Goal: Task Accomplishment & Management: Use online tool/utility

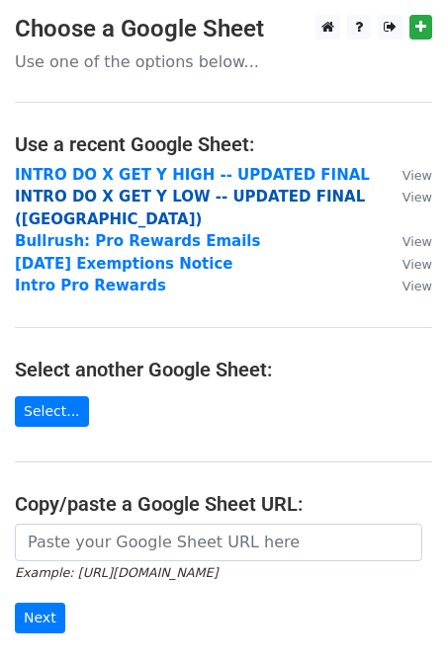
click at [209, 197] on strong "INTRO DO X GET Y LOW -- UPDATED FINAL (Harrisburg)" at bounding box center [190, 208] width 350 height 41
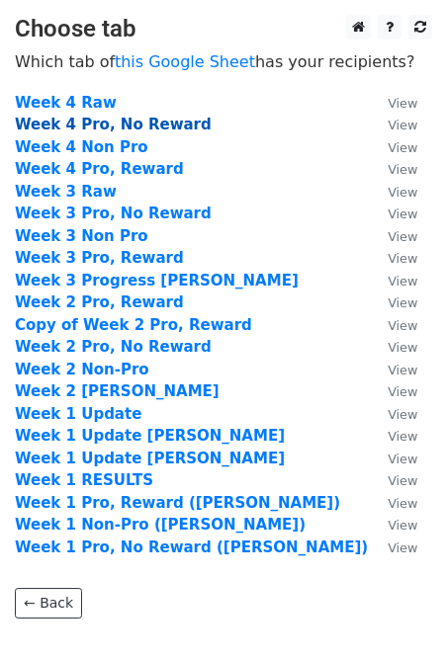
click at [125, 128] on strong "Week 4 Pro, No Reward" at bounding box center [113, 125] width 197 height 18
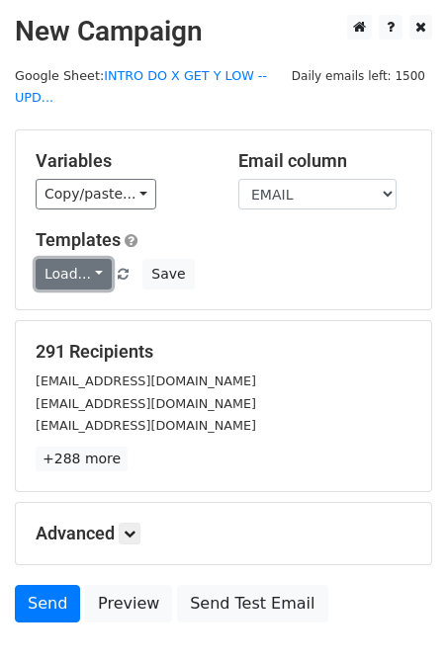
click at [87, 271] on link "Load..." at bounding box center [74, 274] width 76 height 31
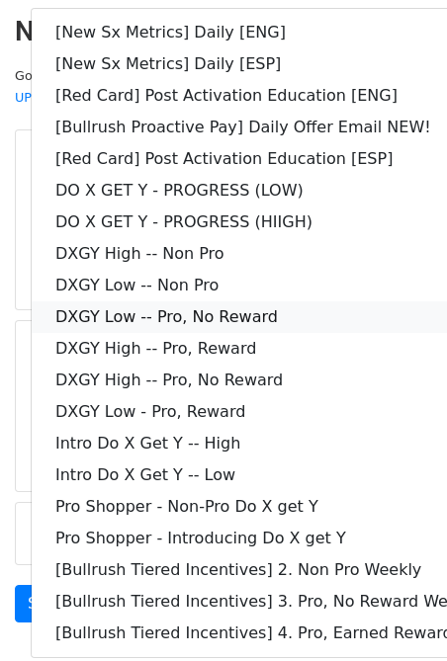
click at [260, 323] on link "DXGY Low -- Pro, No Reward" at bounding box center [285, 317] width 507 height 32
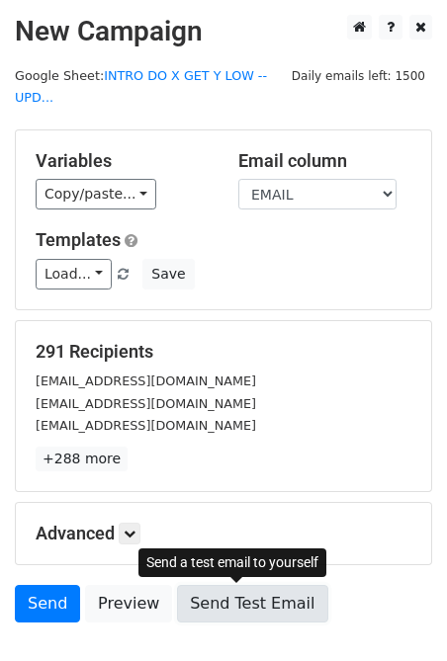
click at [219, 592] on link "Send Test Email" at bounding box center [252, 604] width 150 height 38
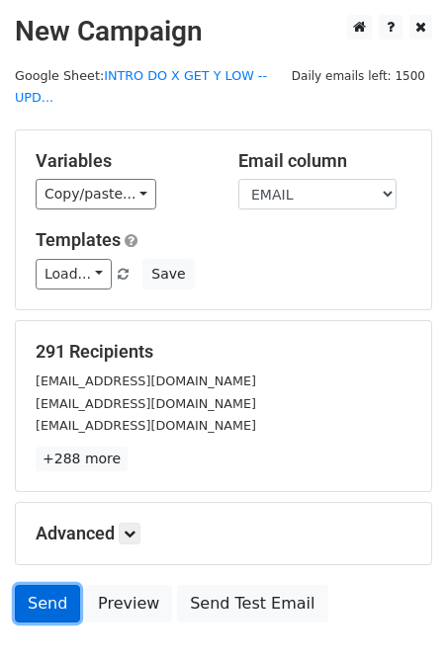
click at [39, 602] on link "Send" at bounding box center [47, 604] width 65 height 38
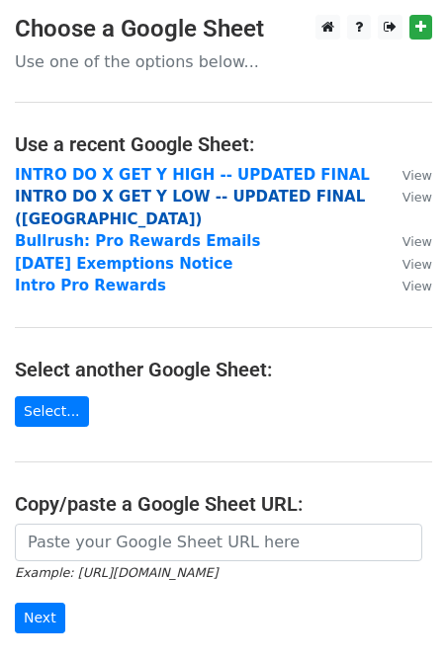
click at [174, 196] on strong "INTRO DO X GET Y LOW -- UPDATED FINAL (Harrisburg)" at bounding box center [190, 208] width 350 height 41
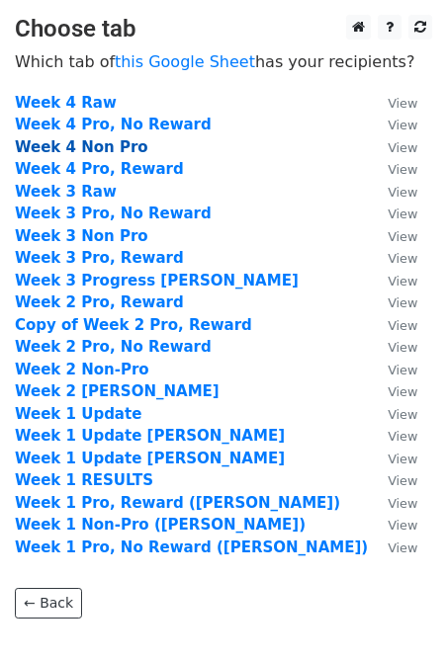
click at [110, 143] on strong "Week 4 Non Pro" at bounding box center [81, 147] width 133 height 18
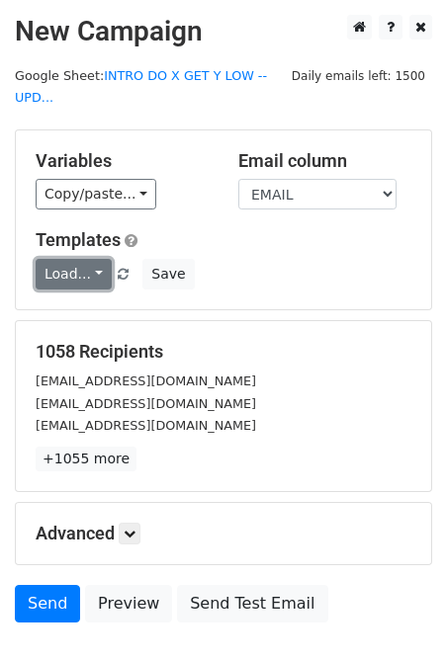
click at [94, 273] on link "Load..." at bounding box center [74, 274] width 76 height 31
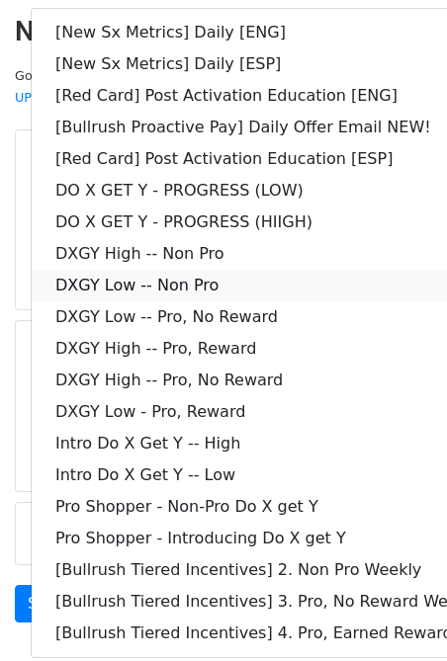
click at [282, 294] on link "DXGY Low -- Non Pro" at bounding box center [285, 286] width 507 height 32
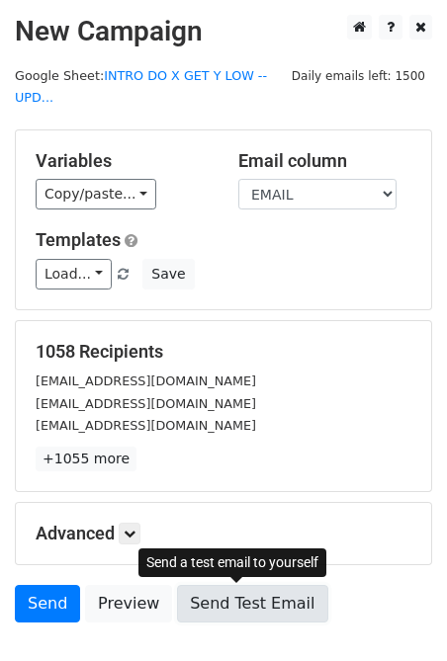
click at [196, 596] on link "Send Test Email" at bounding box center [252, 604] width 150 height 38
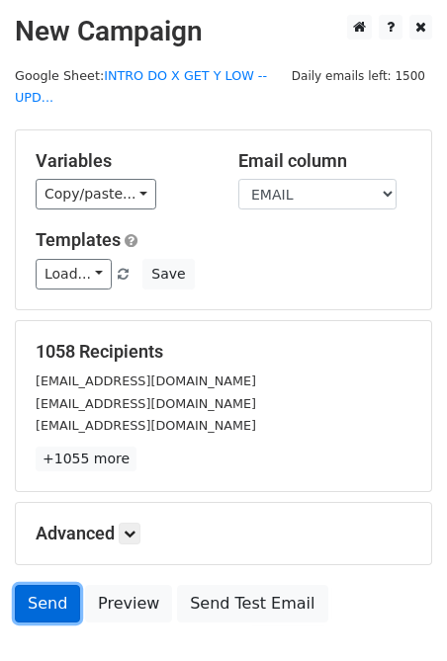
click at [41, 602] on link "Send" at bounding box center [47, 604] width 65 height 38
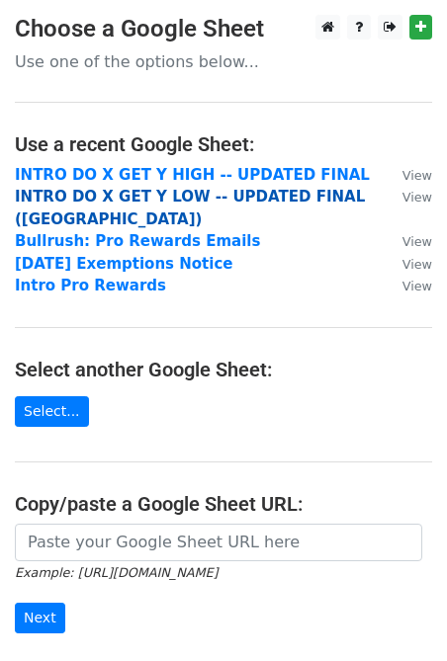
click at [212, 198] on strong "INTRO DO X GET Y LOW -- UPDATED FINAL ([GEOGRAPHIC_DATA])" at bounding box center [190, 208] width 350 height 41
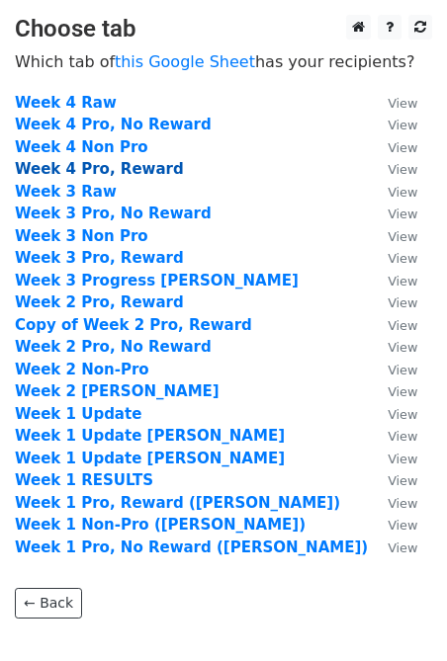
click at [140, 167] on strong "Week 4 Pro, Reward" at bounding box center [99, 169] width 169 height 18
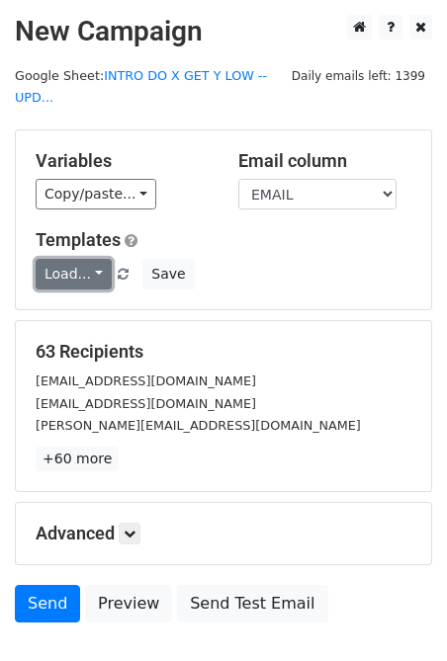
click at [105, 266] on link "Load..." at bounding box center [74, 274] width 76 height 31
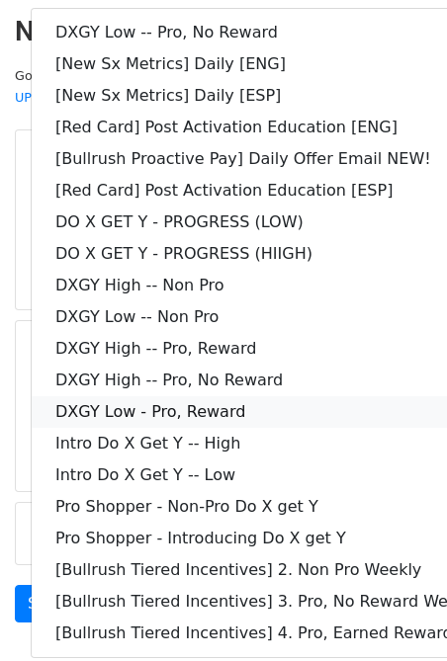
click at [245, 406] on link "DXGY Low - Pro, Reward" at bounding box center [285, 412] width 507 height 32
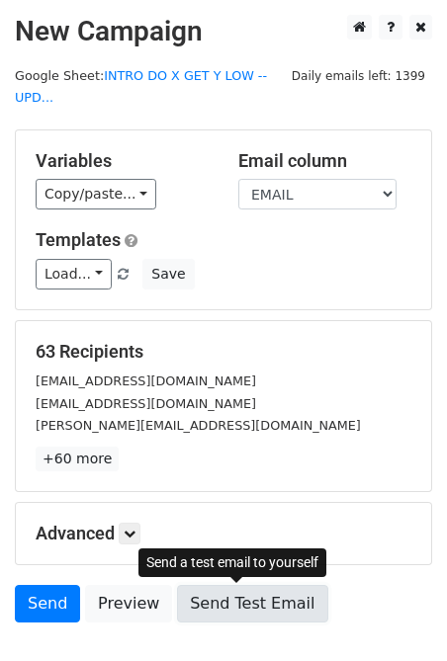
click at [199, 592] on link "Send Test Email" at bounding box center [252, 604] width 150 height 38
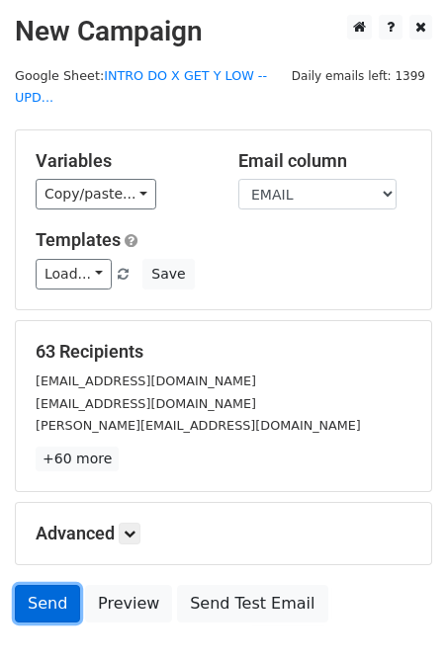
click at [52, 598] on link "Send" at bounding box center [47, 604] width 65 height 38
